Goal: Task Accomplishment & Management: Manage account settings

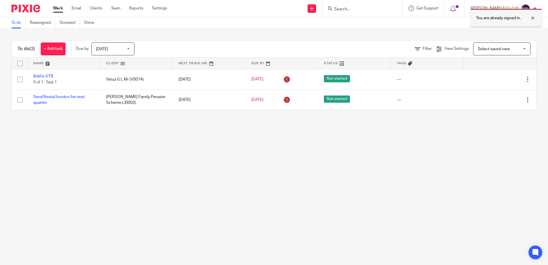
click at [531, 16] on div at bounding box center [527, 18] width 15 height 7
click at [378, 9] on input "Search" at bounding box center [359, 9] width 52 height 5
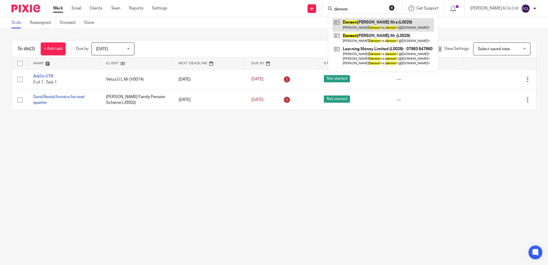
type input "danson"
click at [375, 26] on link at bounding box center [382, 24] width 101 height 13
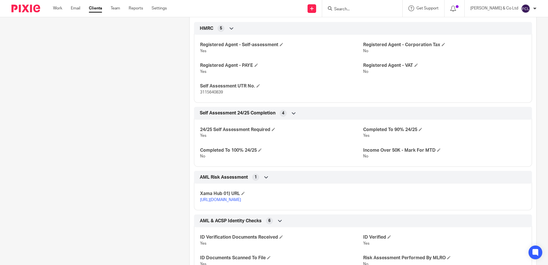
scroll to position [172, 0]
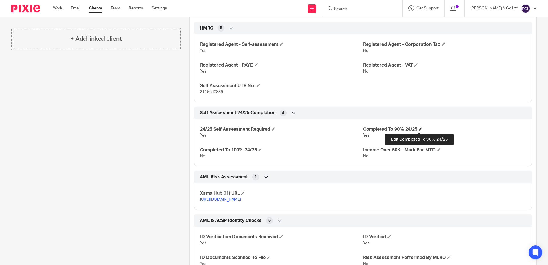
click at [417, 127] on h4 "Completed To 90% 24/25" at bounding box center [444, 129] width 163 height 6
click at [419, 128] on span at bounding box center [420, 128] width 3 height 3
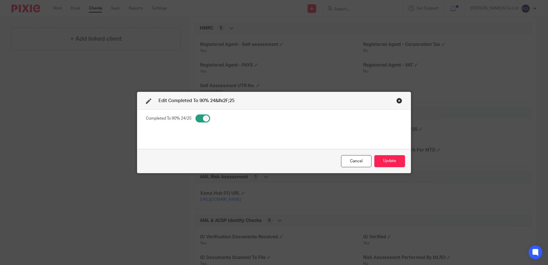
click at [204, 117] on input "checkbox" at bounding box center [202, 118] width 15 height 8
checkbox input "false"
click at [392, 159] on button "Update" at bounding box center [389, 161] width 31 height 12
click at [384, 160] on button "Update" at bounding box center [389, 161] width 31 height 12
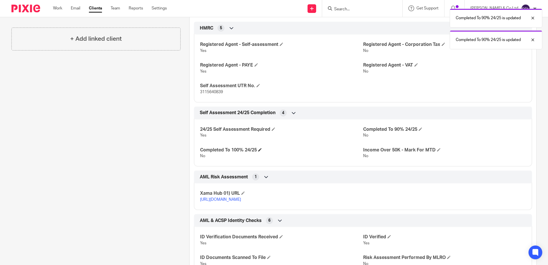
click at [258, 149] on h4 "Completed To 100% 24/25" at bounding box center [281, 150] width 163 height 6
click at [261, 149] on span at bounding box center [259, 149] width 3 height 3
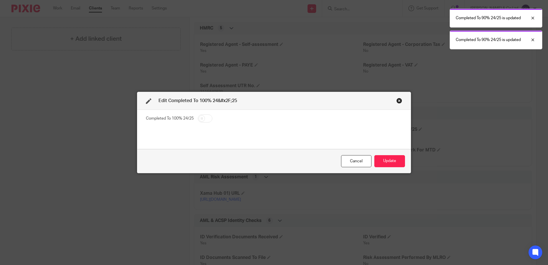
click at [198, 117] on input "checkbox" at bounding box center [205, 118] width 15 height 8
checkbox input "true"
click at [385, 156] on button "Update" at bounding box center [389, 161] width 31 height 12
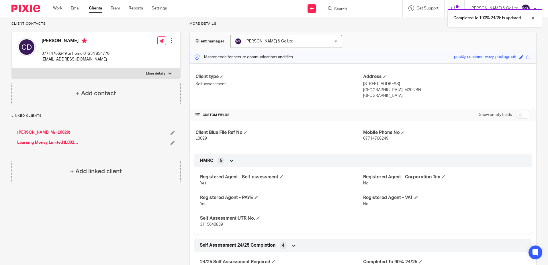
scroll to position [29, 0]
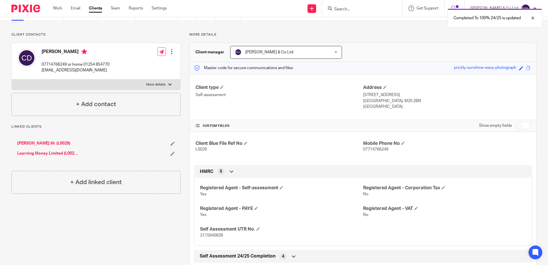
click at [366, 7] on div "Completed To 100% 24/25 is updated" at bounding box center [408, 17] width 268 height 22
click at [366, 9] on div "Completed To 100% 24/25 is updated" at bounding box center [408, 17] width 268 height 22
click at [377, 9] on input "Search" at bounding box center [359, 9] width 52 height 5
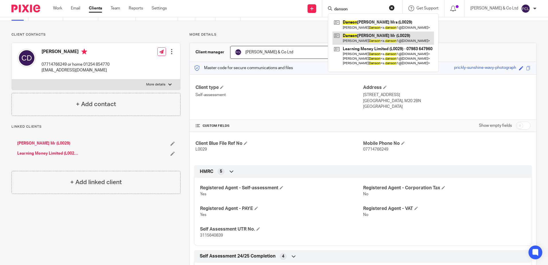
type input "danson"
click at [376, 39] on link at bounding box center [382, 38] width 101 height 13
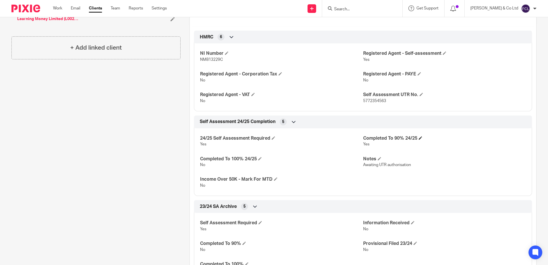
scroll to position [201, 0]
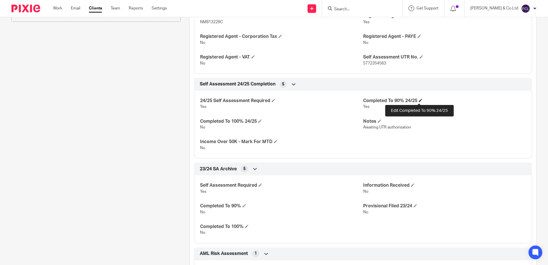
click at [419, 100] on span at bounding box center [420, 100] width 3 height 3
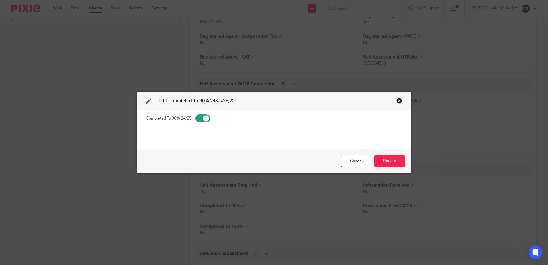
click at [203, 118] on input "checkbox" at bounding box center [202, 118] width 15 height 8
checkbox input "false"
click at [382, 158] on button "Update" at bounding box center [389, 161] width 31 height 12
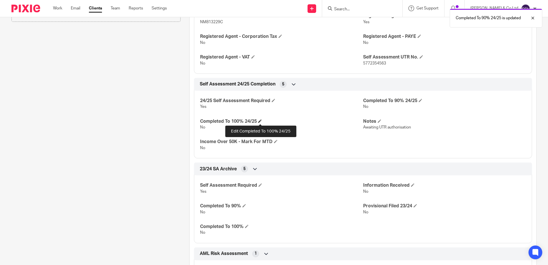
click at [259, 121] on span at bounding box center [259, 120] width 3 height 3
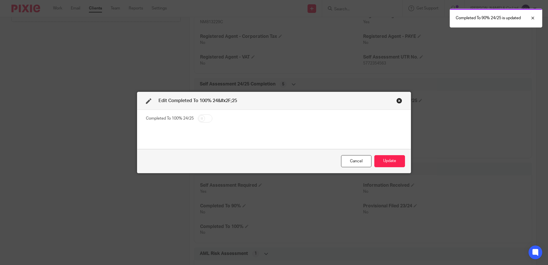
click at [208, 119] on input "checkbox" at bounding box center [205, 118] width 15 height 8
checkbox input "true"
click at [385, 160] on button "Update" at bounding box center [389, 161] width 31 height 12
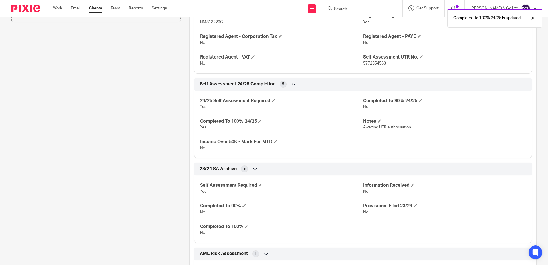
click at [89, 89] on div "Client contacts [PERSON_NAME] 07983647960 [EMAIL_ADDRESS][DOMAIN_NAME] Edit con…" at bounding box center [92, 117] width 178 height 515
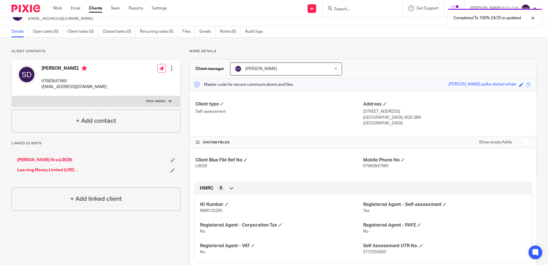
scroll to position [0, 0]
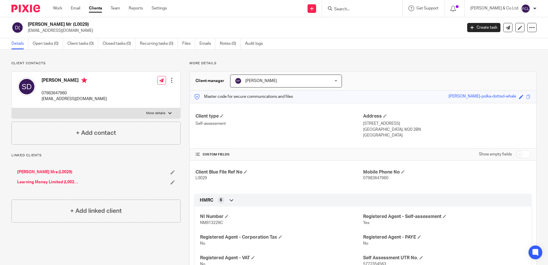
click at [270, 25] on h2 "[PERSON_NAME] Mr (L0029)" at bounding box center [200, 24] width 344 height 6
click at [381, 8] on input "Search" at bounding box center [359, 9] width 52 height 5
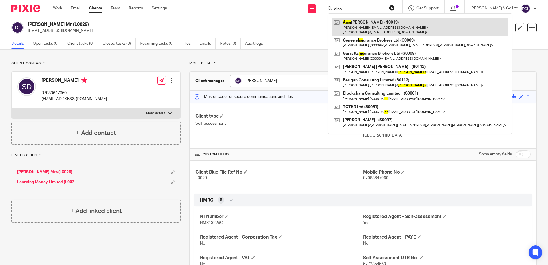
type input "ains"
click at [386, 23] on link at bounding box center [419, 27] width 175 height 18
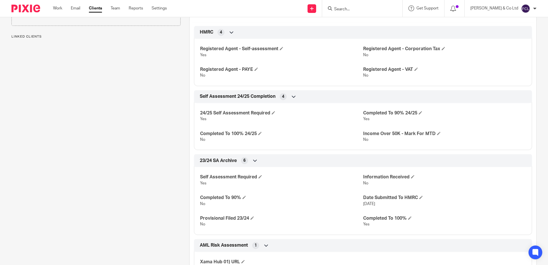
scroll to position [172, 0]
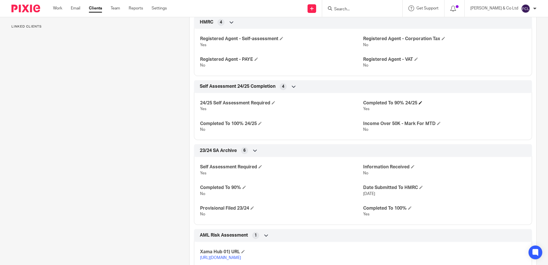
click at [417, 103] on h4 "Completed To 90% 24/25" at bounding box center [444, 103] width 163 height 6
click at [419, 104] on span at bounding box center [420, 102] width 3 height 3
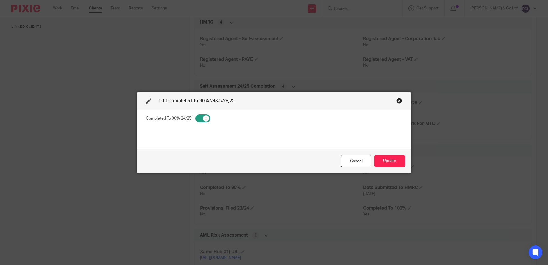
click at [196, 116] on input "checkbox" at bounding box center [202, 118] width 15 height 8
checkbox input "false"
click at [386, 157] on button "Update" at bounding box center [389, 161] width 31 height 12
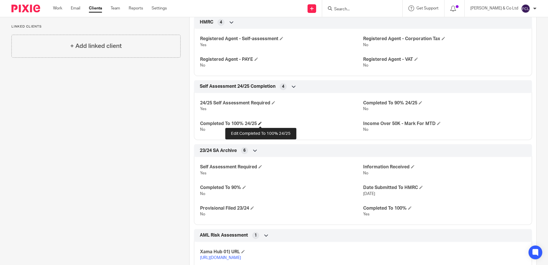
click at [260, 123] on span at bounding box center [259, 122] width 3 height 3
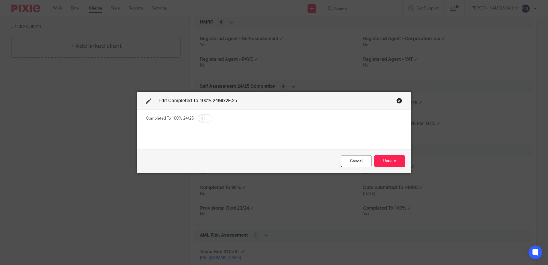
click at [200, 117] on input "checkbox" at bounding box center [205, 118] width 15 height 8
checkbox input "true"
click at [389, 160] on button "Update" at bounding box center [389, 161] width 31 height 12
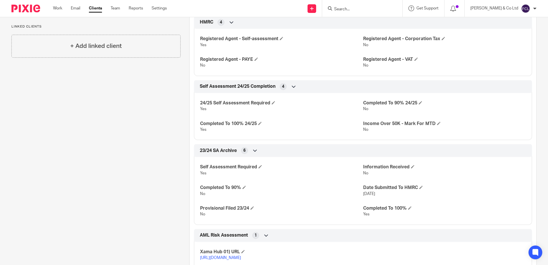
click at [144, 105] on div "Client contacts Chris Hughes 01704 576482 cahnumber12@yahoo.co.uk Edit contact …" at bounding box center [92, 133] width 178 height 489
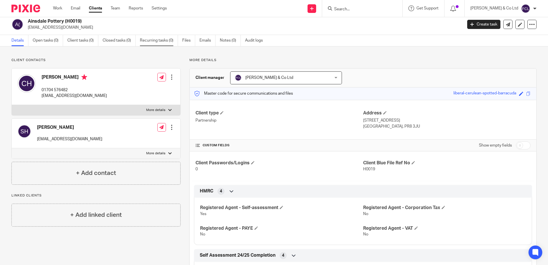
scroll to position [0, 0]
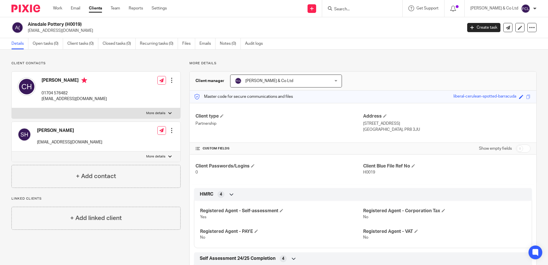
click at [196, 25] on h2 "Ainsdale Pottery (H0019)" at bounding box center [200, 24] width 344 height 6
drag, startPoint x: 281, startPoint y: 8, endPoint x: 288, endPoint y: 5, distance: 7.3
click at [281, 8] on div "Send new email Create task Add client Request signature Get Support Contact Sup…" at bounding box center [361, 8] width 372 height 17
